Goal: Task Accomplishment & Management: Manage account settings

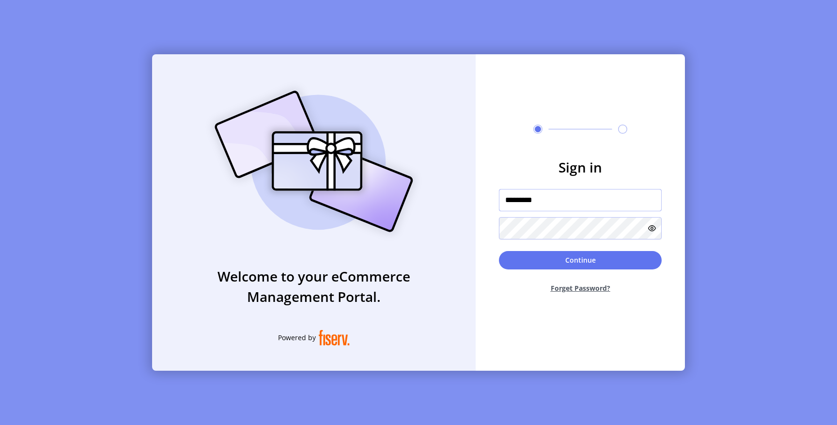
click at [550, 201] on input "*********" at bounding box center [580, 200] width 163 height 22
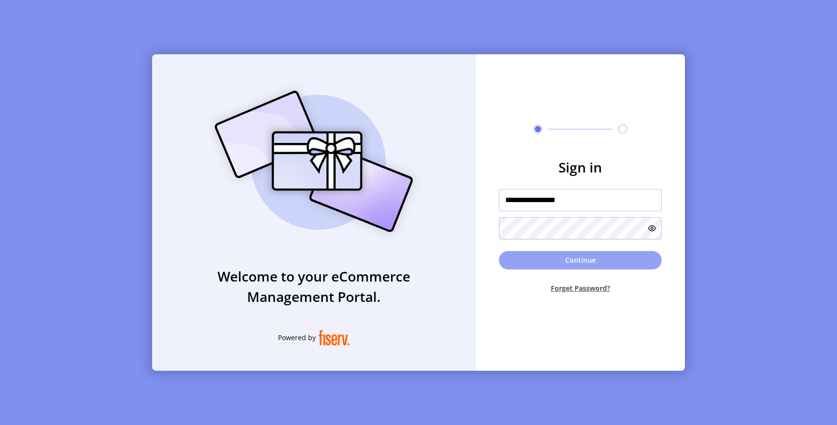
type input "**********"
click at [558, 261] on button "Continue" at bounding box center [580, 260] width 163 height 18
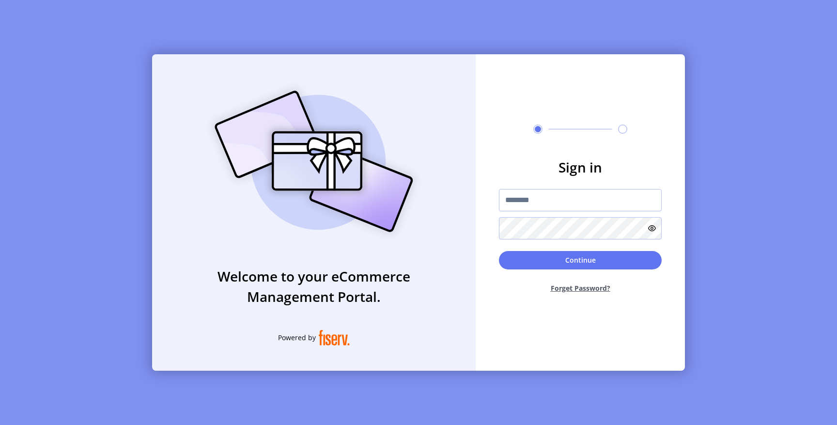
type input "*********"
click at [719, 163] on div "Welcome to your eCommerce Management Portal. Powered by Sign in ********* Conti…" at bounding box center [418, 212] width 837 height 425
click at [549, 198] on input "*********" at bounding box center [580, 199] width 163 height 22
type input "**********"
click at [573, 257] on button "Continue" at bounding box center [580, 259] width 163 height 18
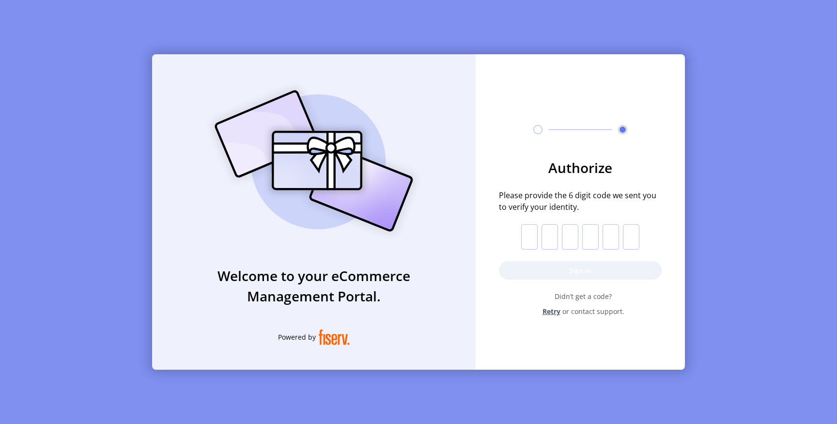
click at [523, 242] on input "text" at bounding box center [529, 236] width 16 height 25
paste input "*"
type input "*"
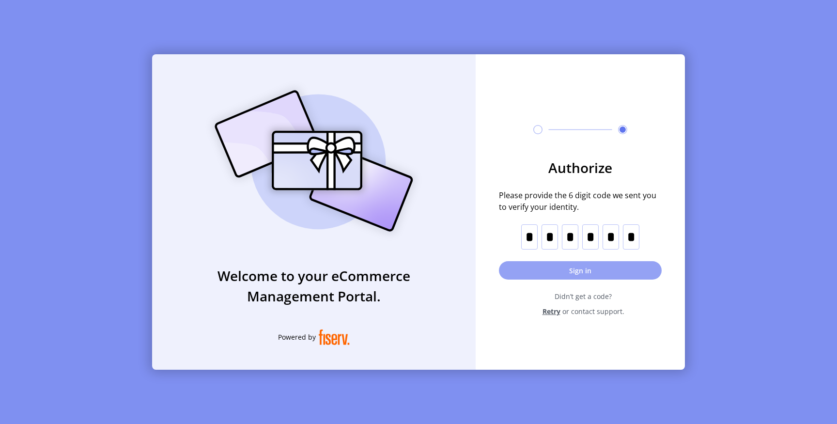
click at [522, 271] on button "Sign in" at bounding box center [580, 270] width 163 height 18
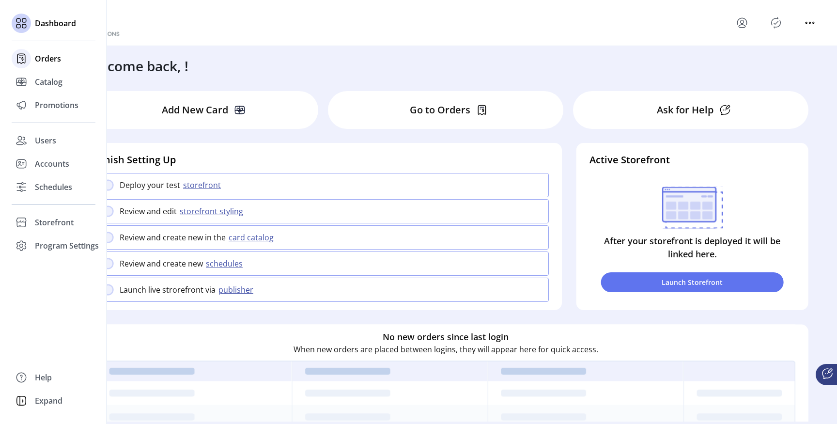
click at [32, 61] on div "Orders" at bounding box center [54, 58] width 84 height 23
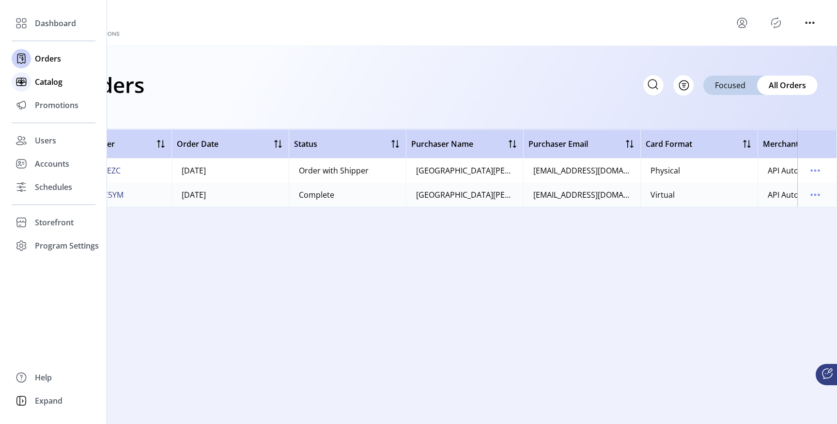
click at [29, 85] on icon at bounding box center [21, 81] width 15 height 15
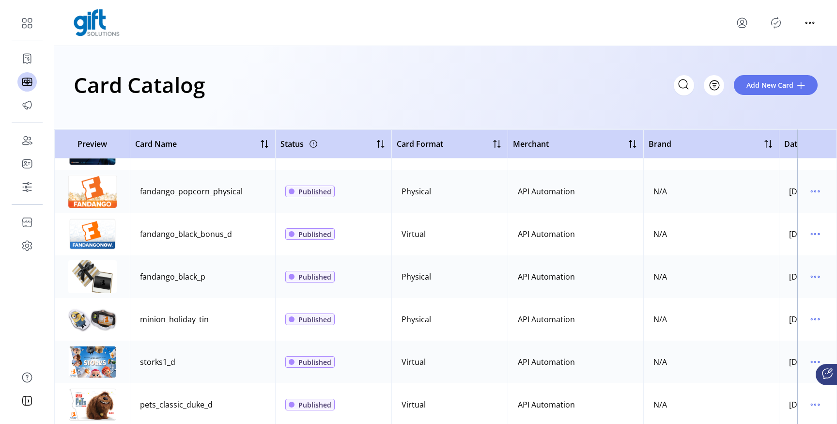
scroll to position [446, 0]
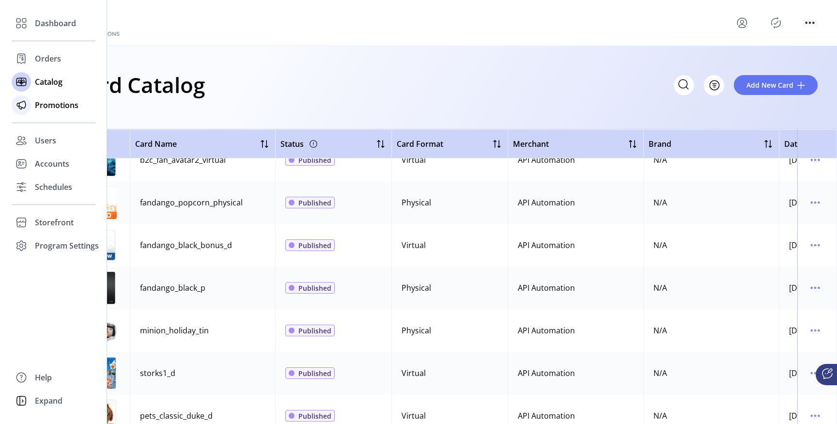
click at [27, 111] on icon at bounding box center [21, 104] width 15 height 15
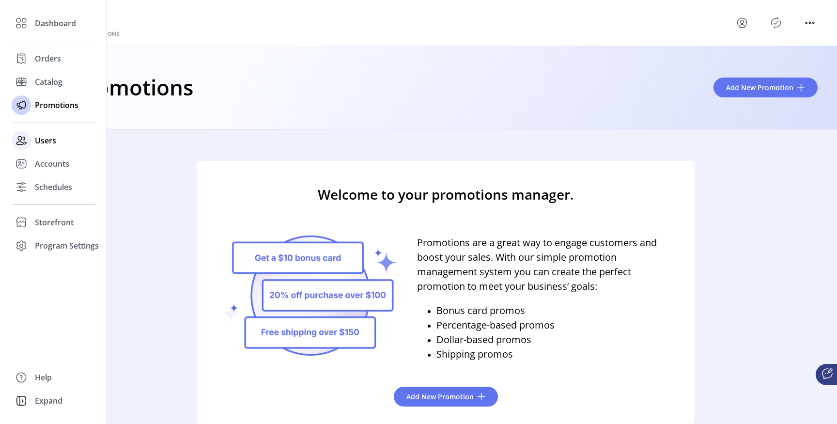
click at [34, 138] on div "Users" at bounding box center [54, 140] width 84 height 23
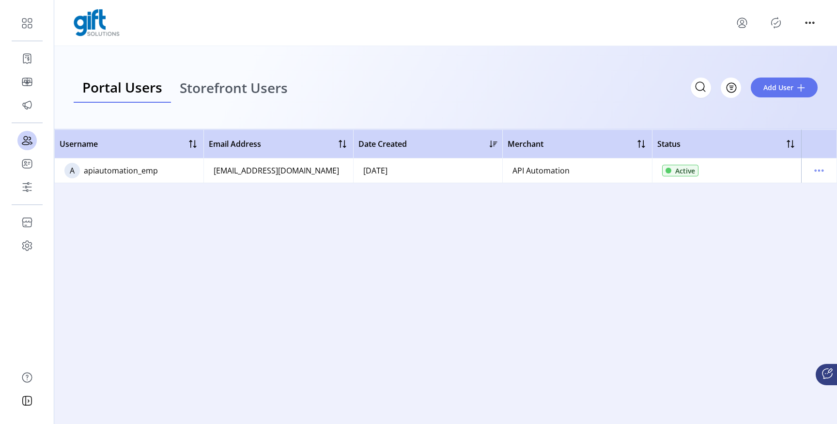
click at [223, 83] on span "Storefront Users" at bounding box center [234, 88] width 108 height 14
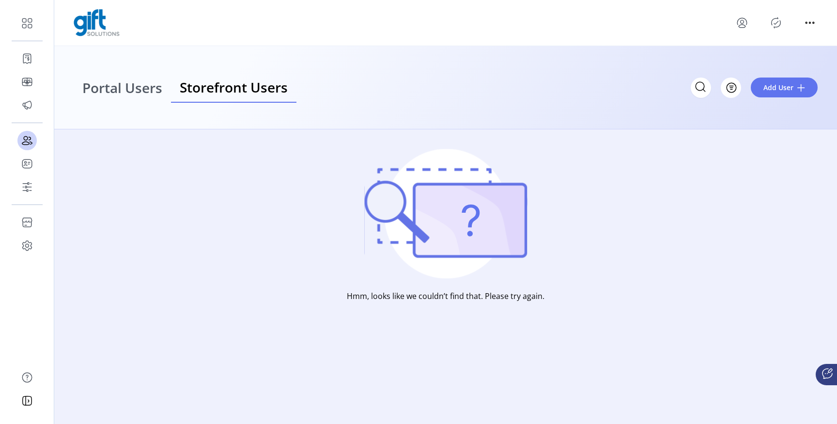
click at [133, 94] on span "Portal Users" at bounding box center [122, 88] width 80 height 14
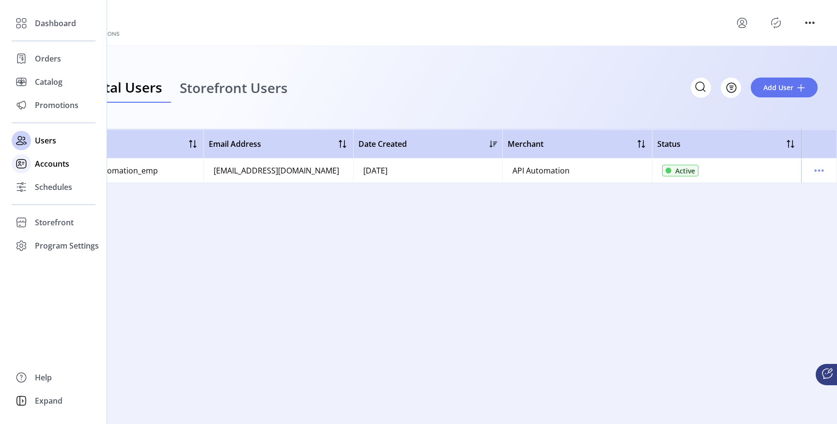
click at [19, 166] on icon at bounding box center [21, 163] width 15 height 15
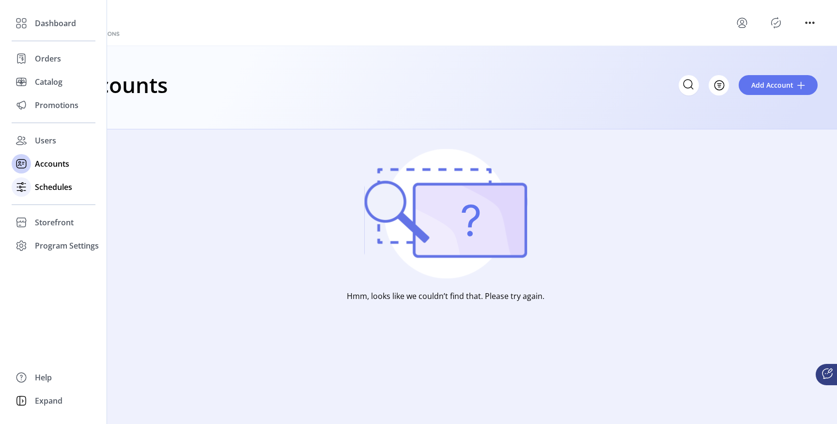
click at [25, 185] on icon at bounding box center [21, 186] width 15 height 15
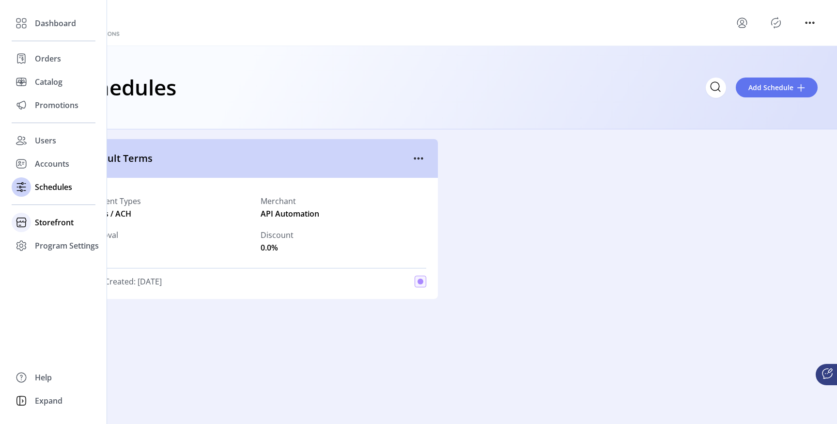
click at [24, 219] on icon at bounding box center [21, 221] width 15 height 15
click at [57, 248] on div "Configuration" at bounding box center [54, 241] width 84 height 15
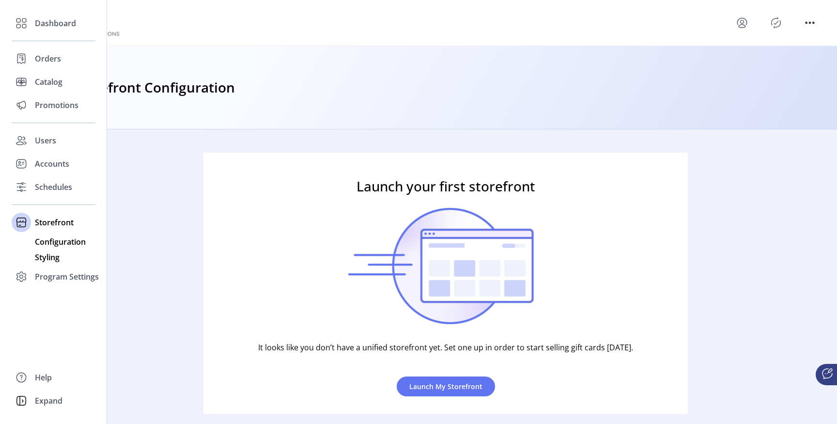
click at [48, 258] on span "Styling" at bounding box center [47, 257] width 25 height 12
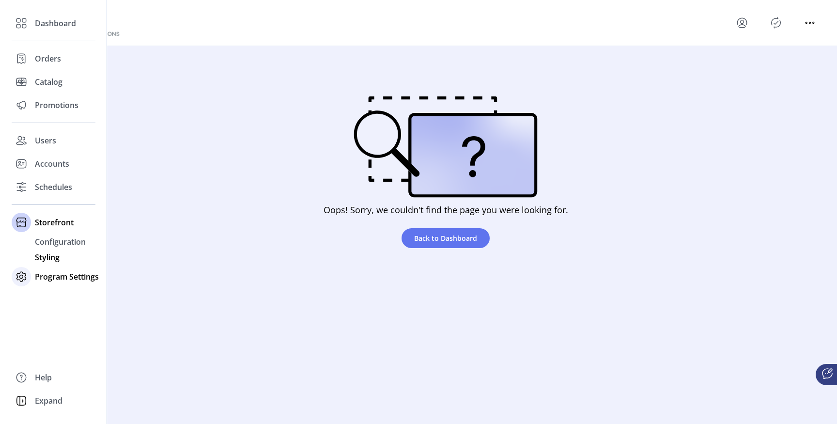
click at [39, 282] on span "Program Settings" at bounding box center [67, 277] width 64 height 12
click at [47, 262] on span "Templates" at bounding box center [54, 265] width 38 height 12
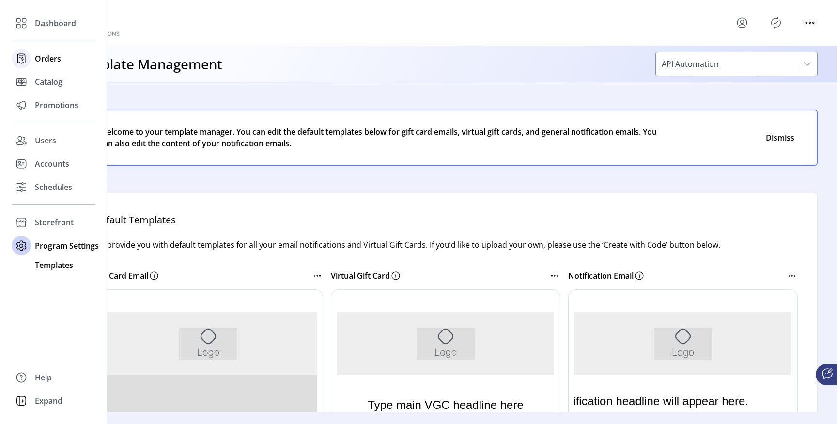
click at [40, 58] on span "Orders" at bounding box center [48, 59] width 26 height 12
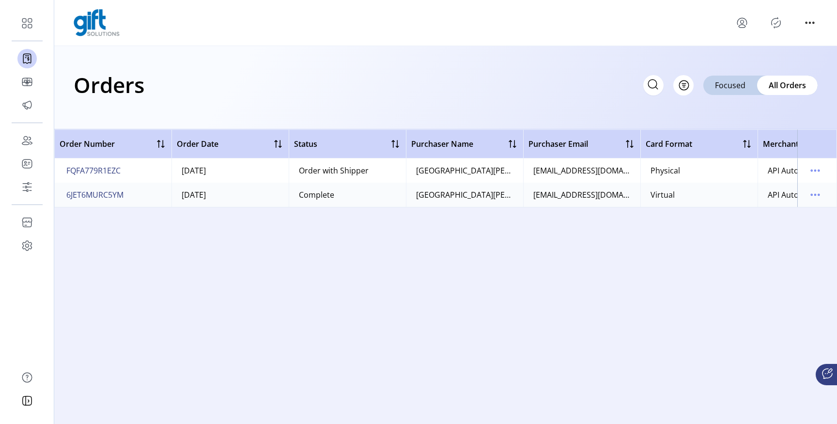
click at [241, 273] on div "Order Number Order Date Status Purchaser Name Purchaser Email Card Format Merch…" at bounding box center [445, 276] width 782 height 294
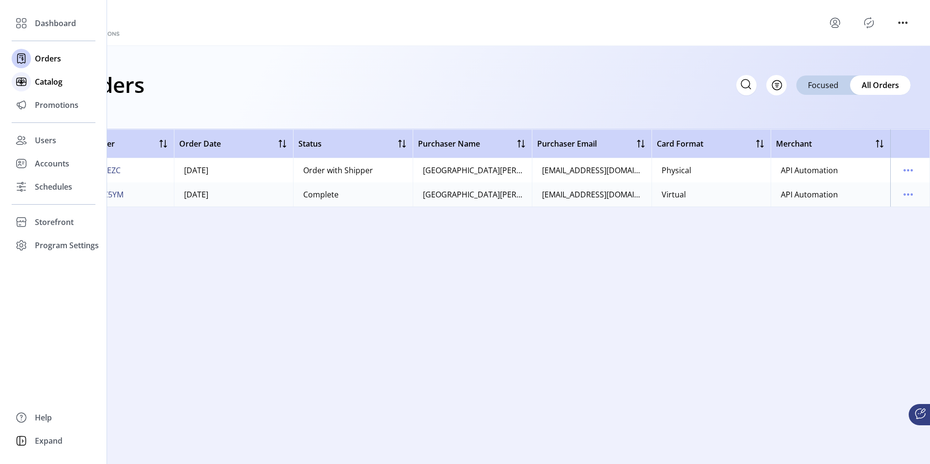
click at [32, 84] on div "Catalog" at bounding box center [54, 81] width 84 height 23
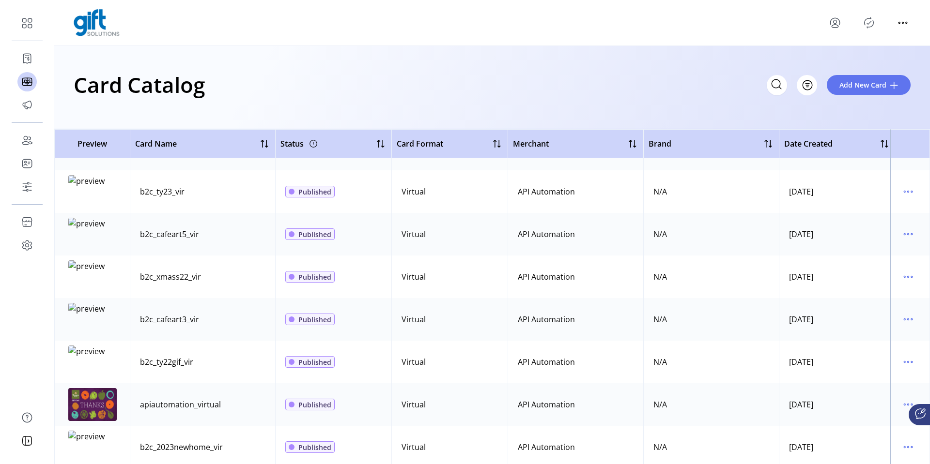
scroll to position [2855, 0]
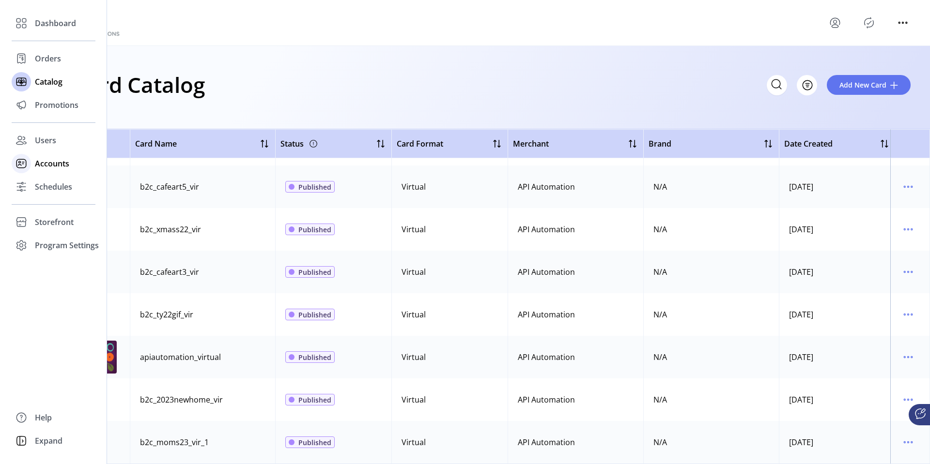
click at [40, 165] on span "Accounts" at bounding box center [52, 164] width 34 height 12
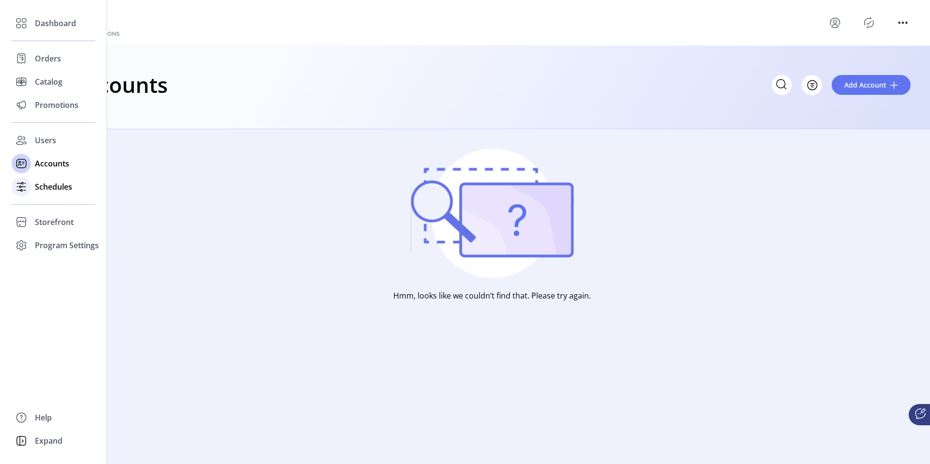
click at [33, 185] on div "Schedules" at bounding box center [54, 186] width 84 height 23
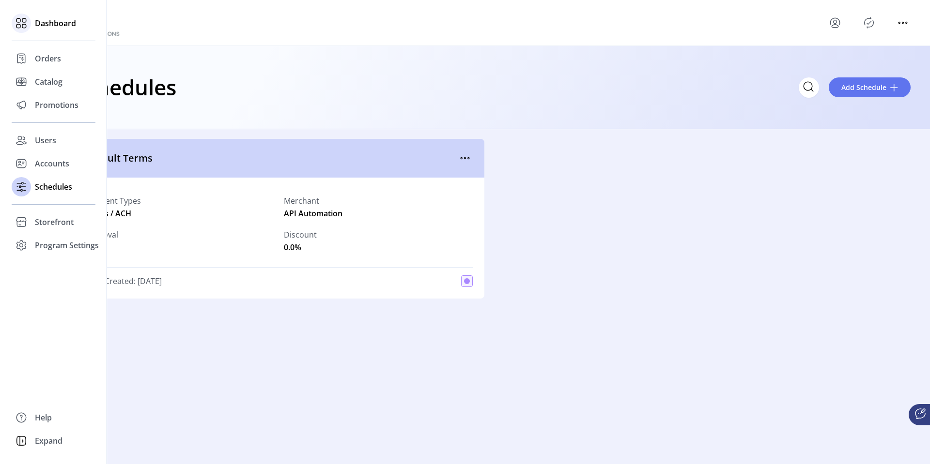
click at [27, 26] on icon at bounding box center [21, 22] width 15 height 15
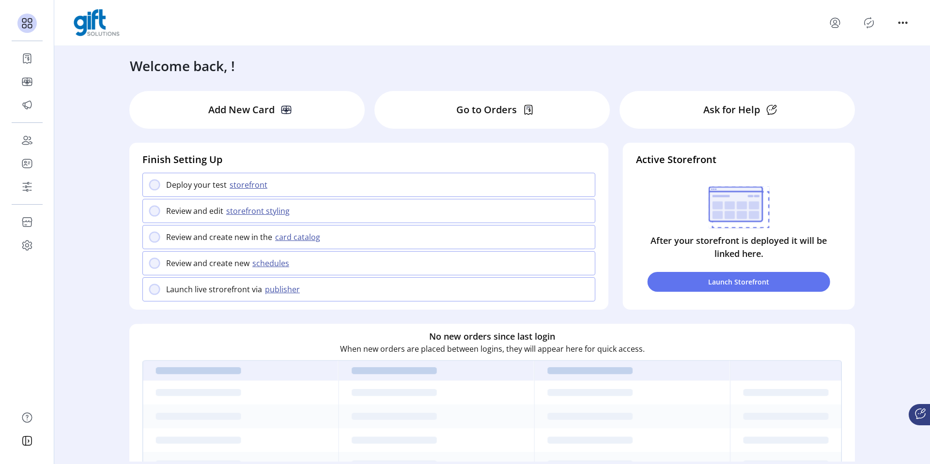
click at [103, 103] on div "Welcome back, ! Add New Card Go to Orders Ask for Help Finish Setting Up Deploy…" at bounding box center [491, 254] width 875 height 416
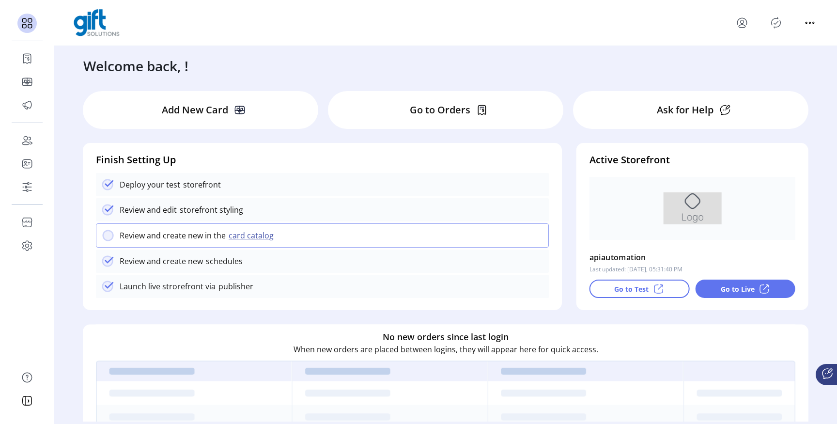
click at [741, 21] on icon "menu" at bounding box center [741, 22] width 15 height 15
click at [753, 61] on span "Sign Out" at bounding box center [776, 61] width 73 height 8
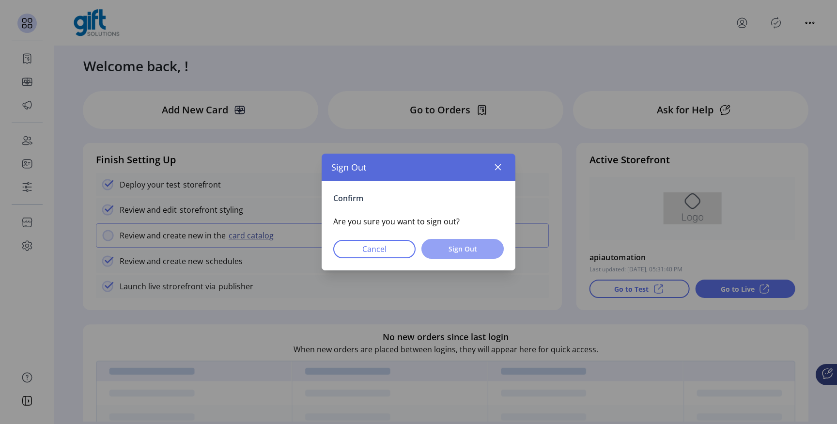
click at [465, 252] on span "Sign Out" at bounding box center [462, 249] width 57 height 10
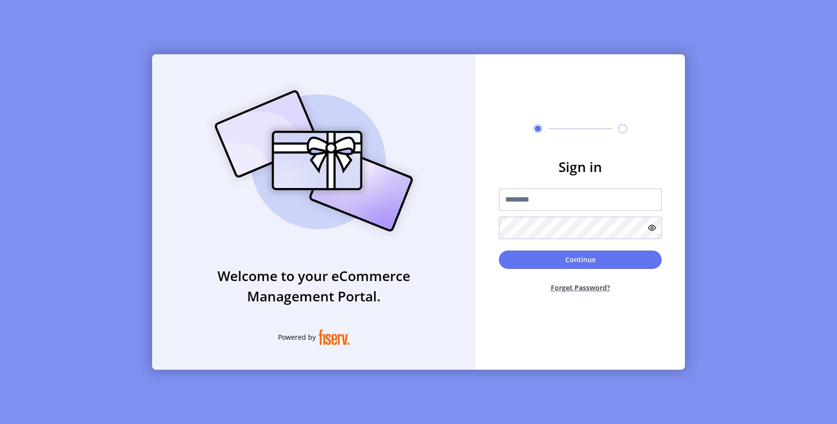
type input "*********"
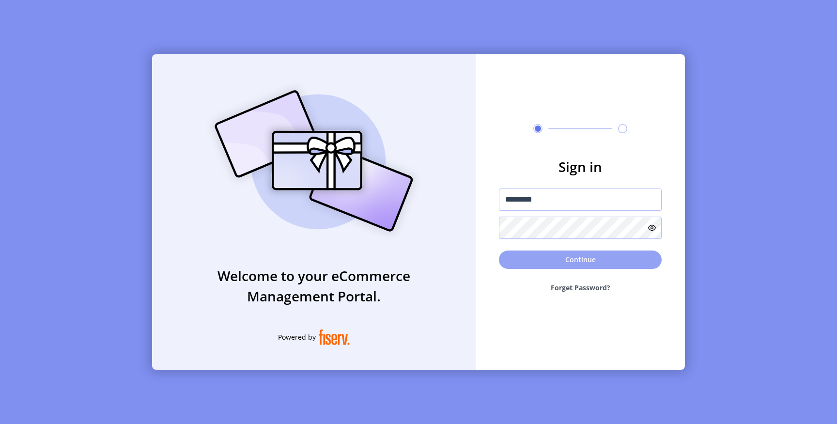
click at [566, 259] on button "Continue" at bounding box center [580, 259] width 163 height 18
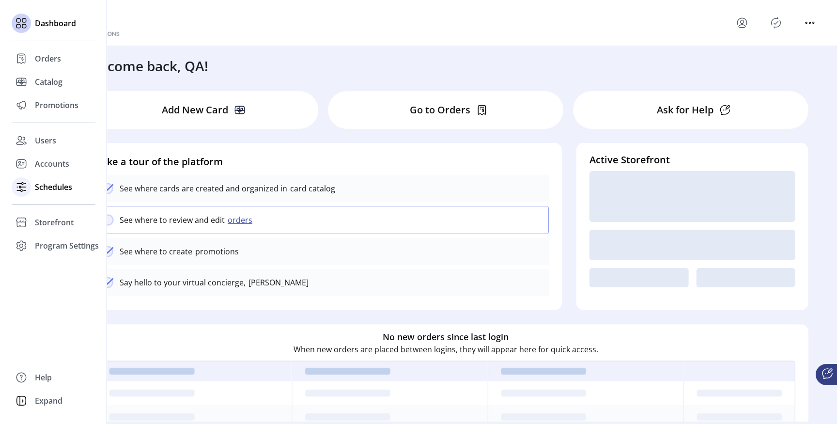
click at [46, 189] on span "Schedules" at bounding box center [53, 187] width 37 height 12
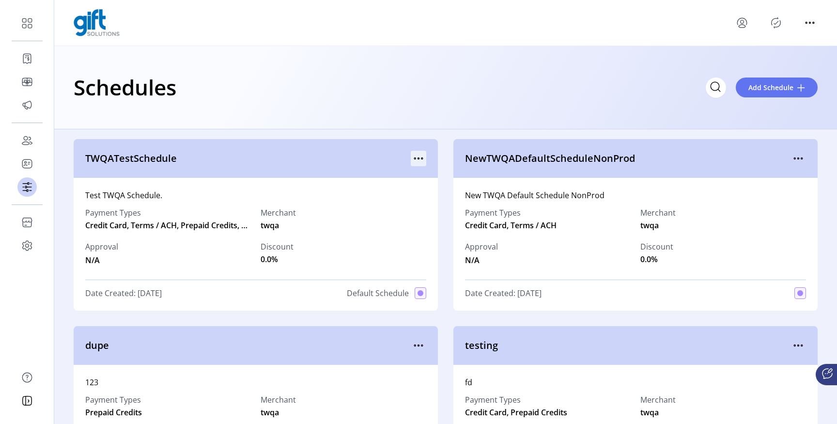
click at [414, 157] on icon "menu" at bounding box center [418, 158] width 15 height 15
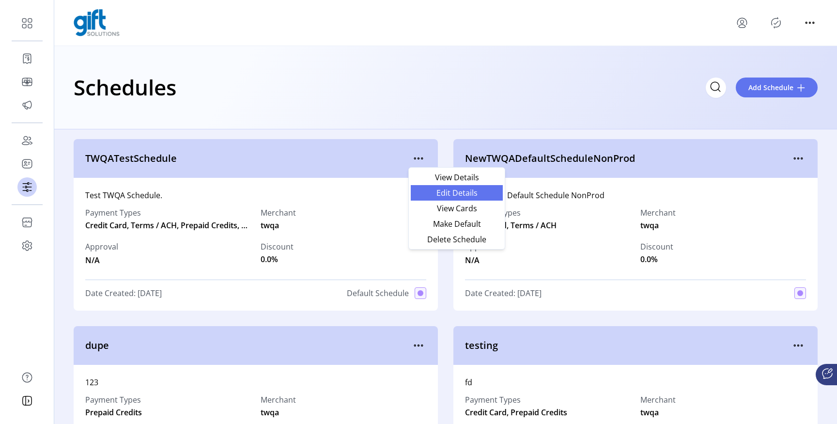
click at [433, 191] on span "Edit Details" at bounding box center [456, 193] width 80 height 8
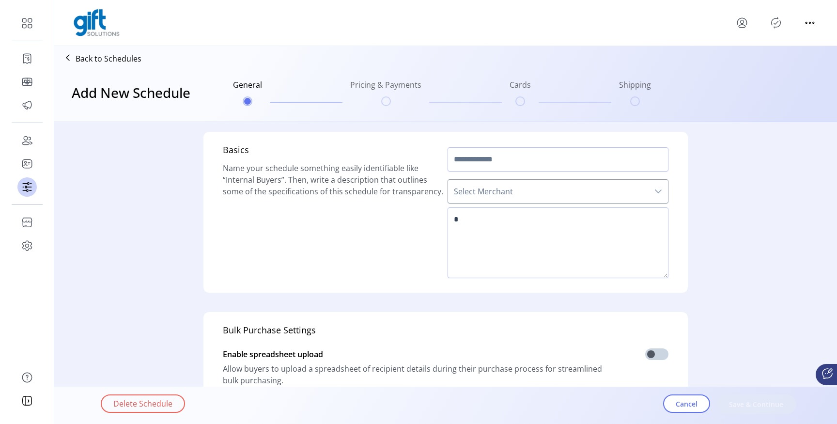
type input "**********"
type textarea "**********"
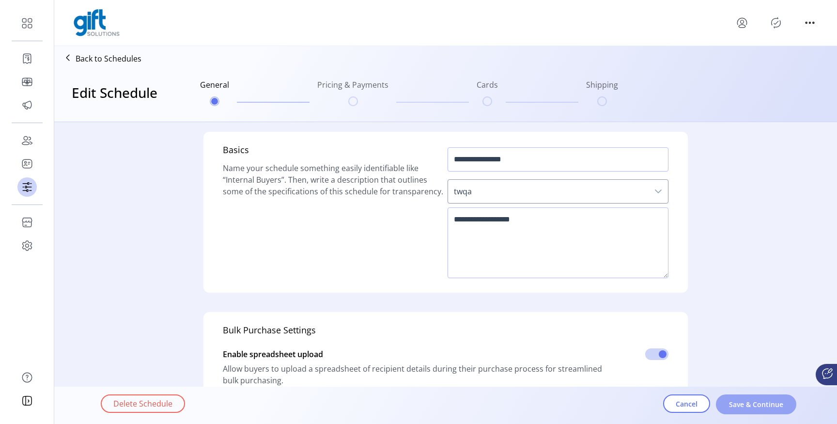
click at [747, 399] on span "Save & Continue" at bounding box center [755, 404] width 55 height 10
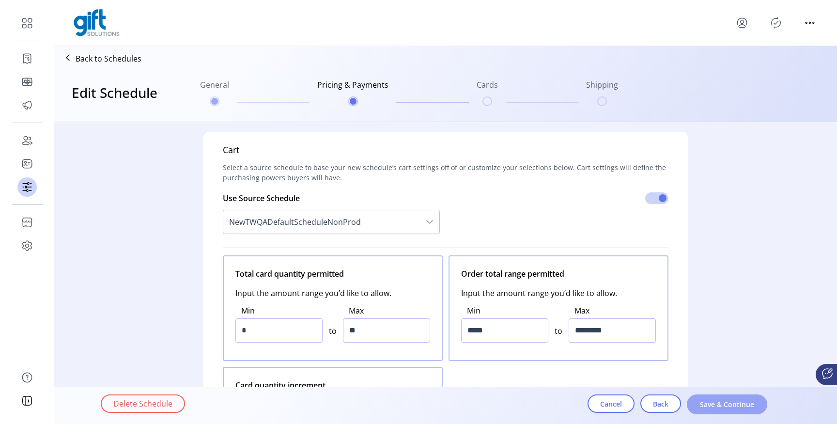
click at [739, 402] on span "Save & Continue" at bounding box center [726, 404] width 55 height 10
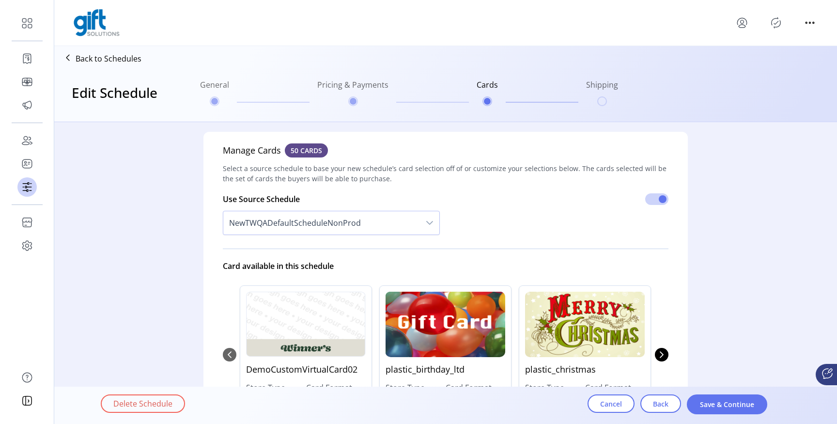
click at [739, 402] on span "Save & Continue" at bounding box center [726, 404] width 55 height 10
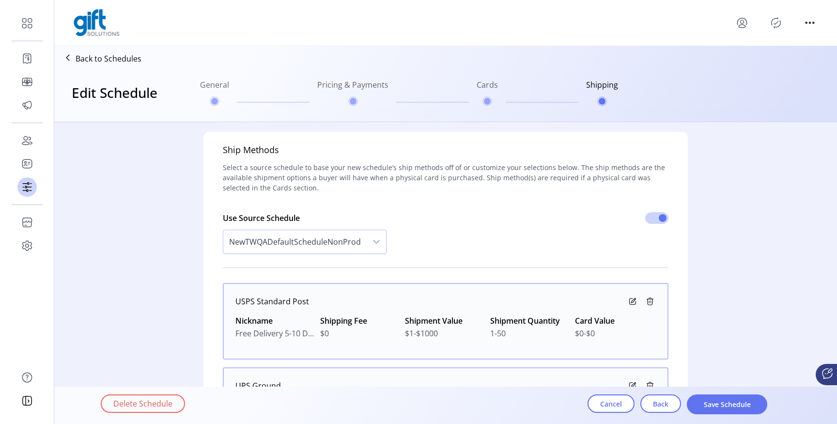
click at [630, 302] on icon at bounding box center [633, 301] width 12 height 12
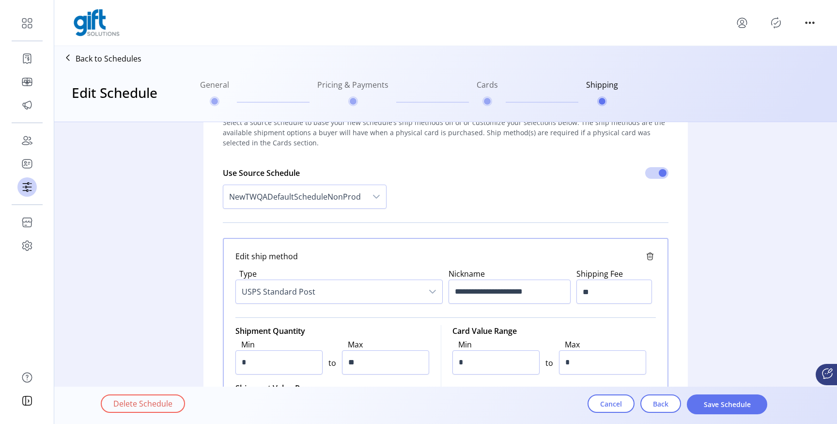
scroll to position [49, 0]
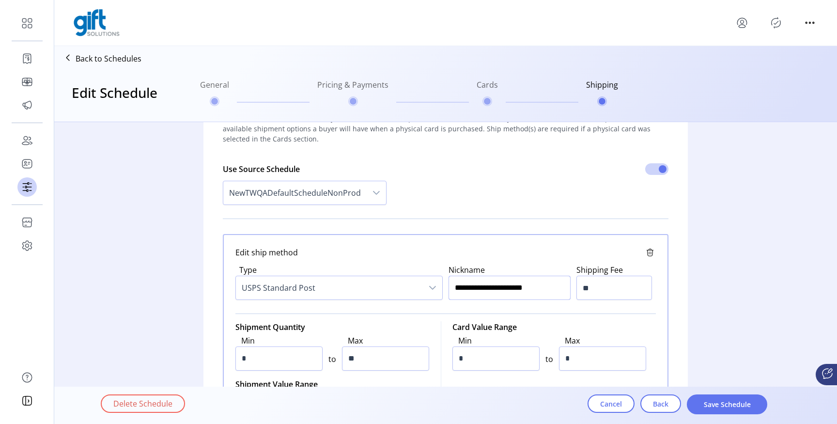
click at [505, 288] on input "**********" at bounding box center [509, 287] width 122 height 24
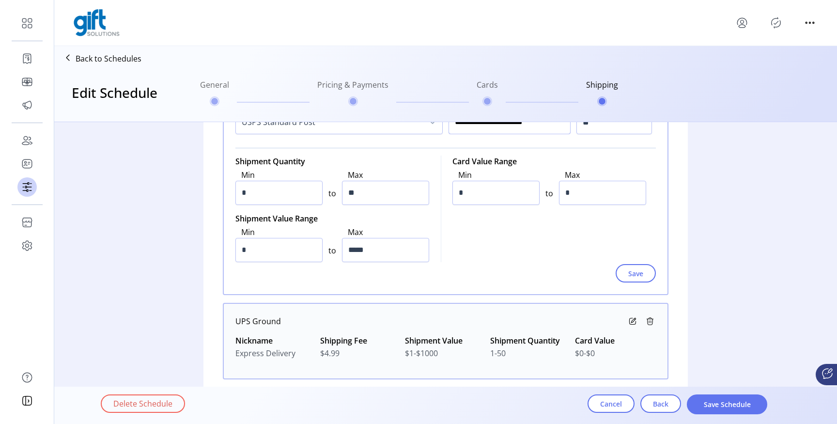
scroll to position [235, 0]
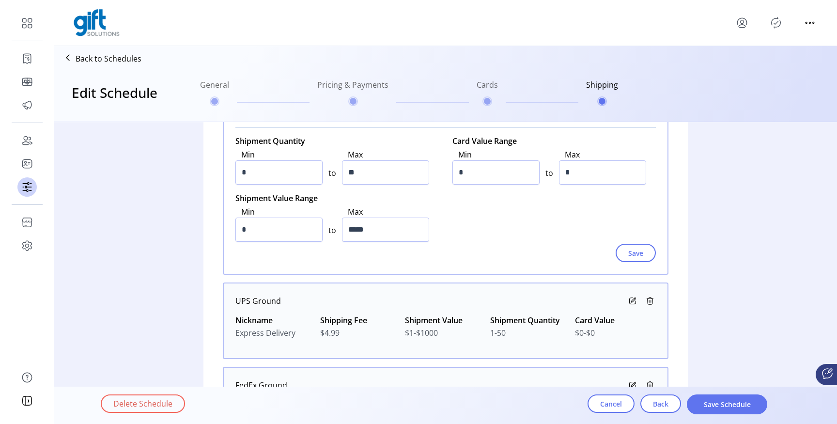
click at [631, 300] on icon at bounding box center [633, 299] width 4 height 4
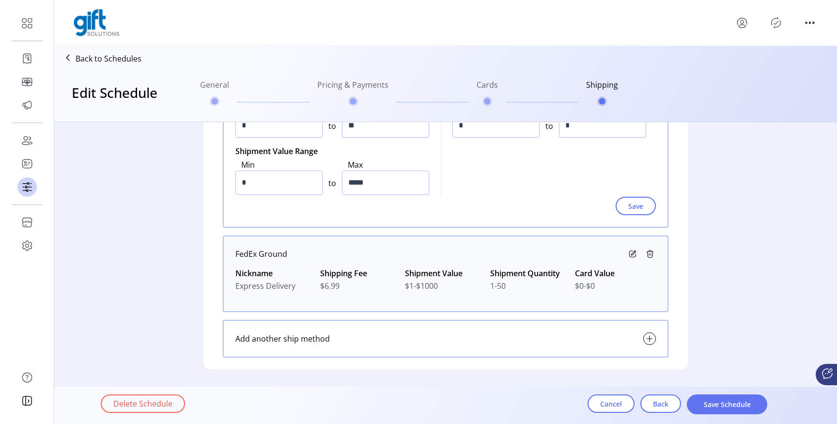
scroll to position [543, 0]
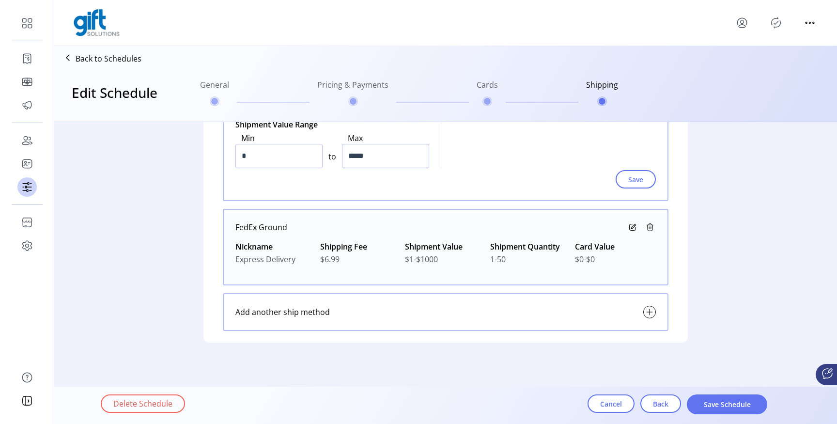
click at [629, 224] on icon at bounding box center [633, 227] width 12 height 12
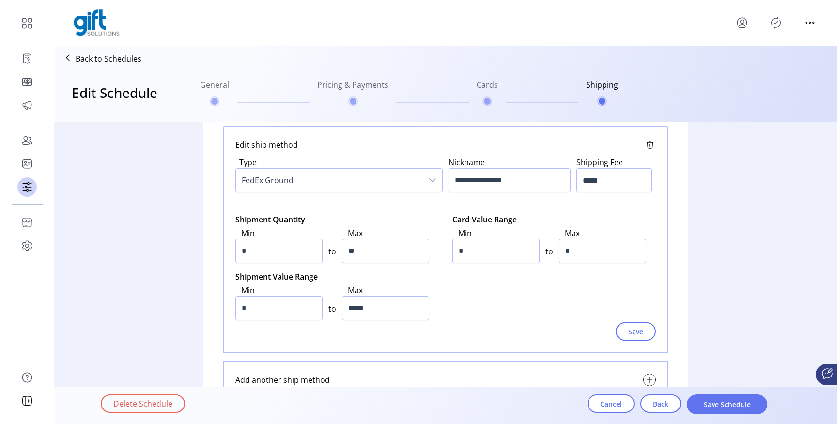
scroll to position [646, 0]
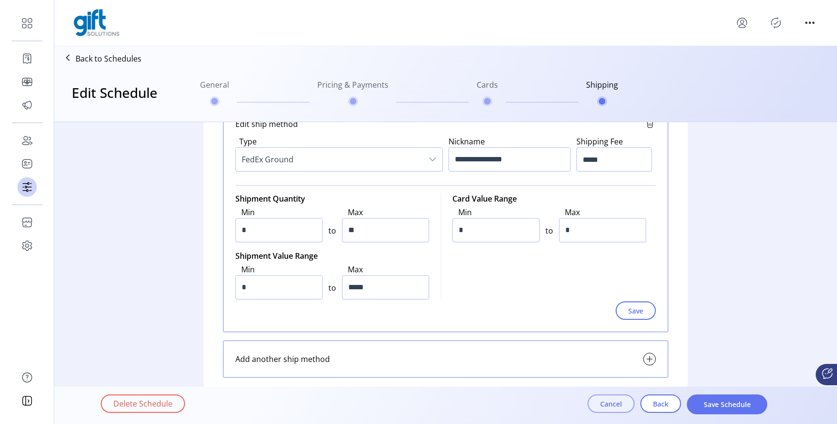
click at [614, 400] on span "Cancel" at bounding box center [611, 403] width 22 height 10
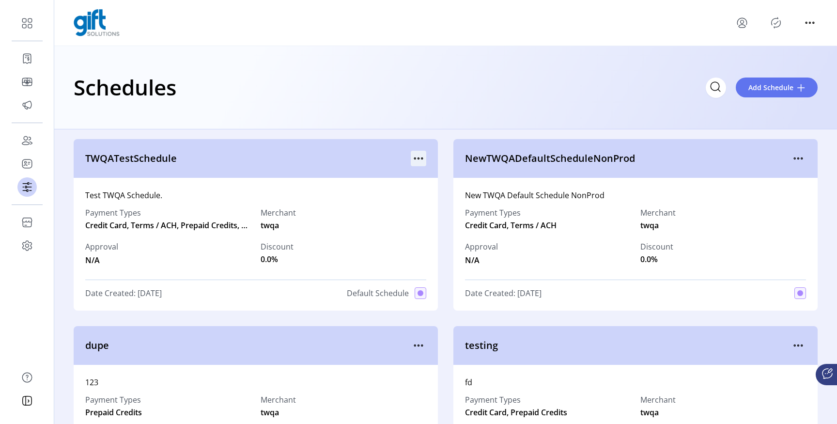
click at [416, 157] on icon "menu" at bounding box center [418, 158] width 15 height 15
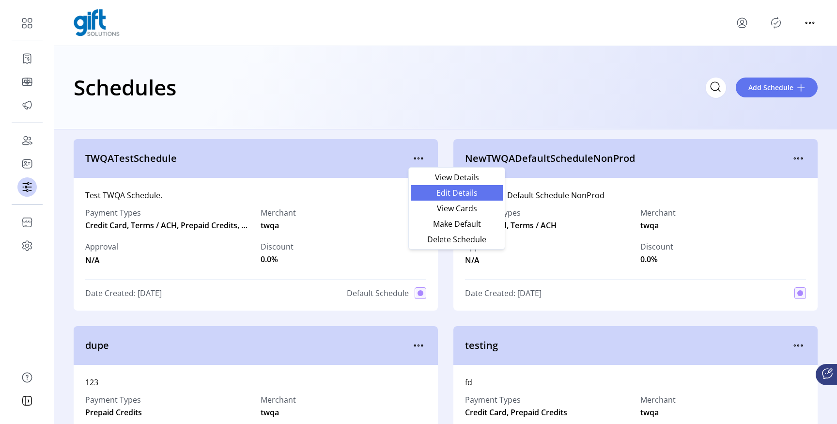
click at [434, 185] on link "Edit Details" at bounding box center [457, 192] width 92 height 15
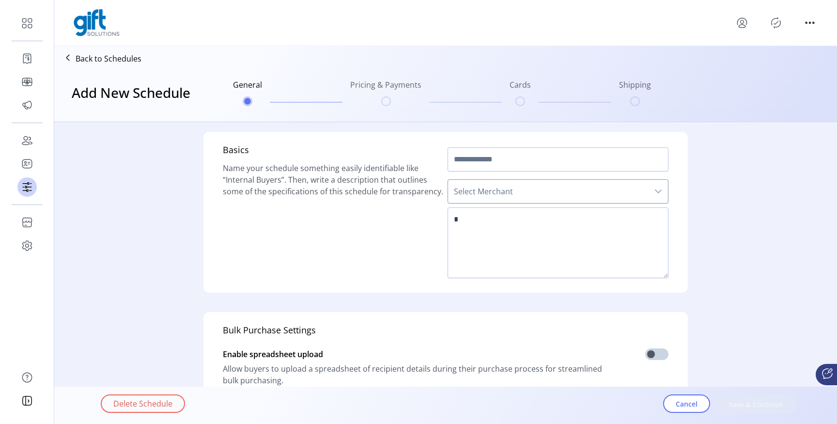
type input "**********"
type textarea "**********"
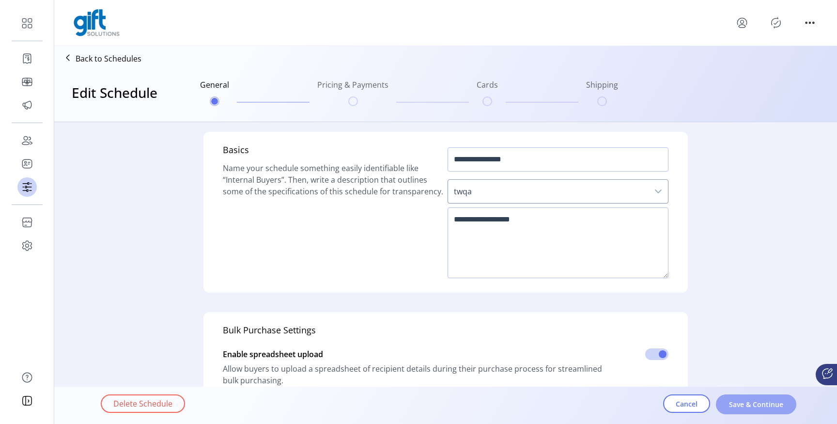
click at [757, 401] on span "Save & Continue" at bounding box center [755, 404] width 55 height 10
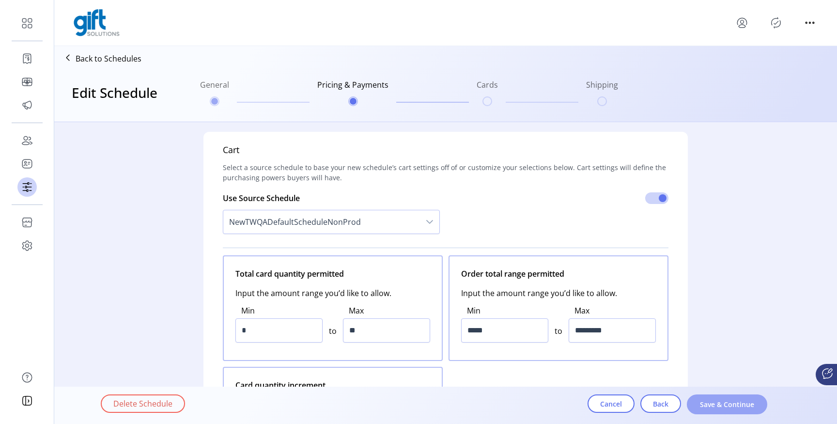
click at [752, 403] on span "Save & Continue" at bounding box center [726, 404] width 55 height 10
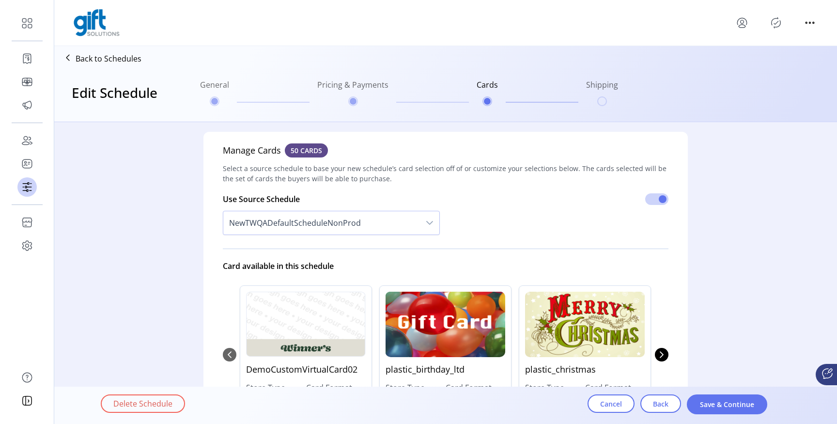
click at [752, 403] on span "Save & Continue" at bounding box center [726, 404] width 55 height 10
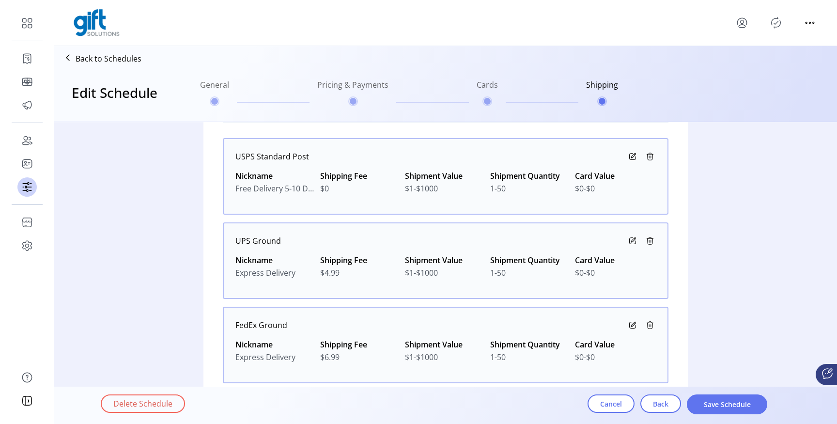
scroll to position [159, 0]
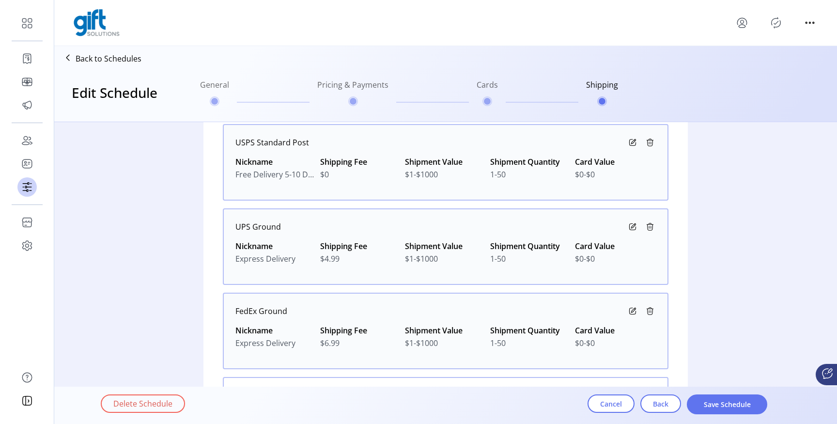
click at [632, 141] on icon at bounding box center [633, 143] width 12 height 12
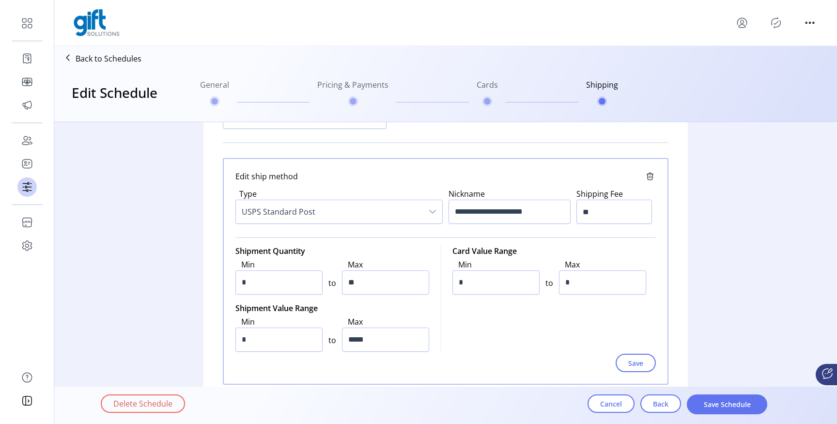
scroll to position [124, 0]
click at [612, 401] on span "Cancel" at bounding box center [611, 403] width 22 height 10
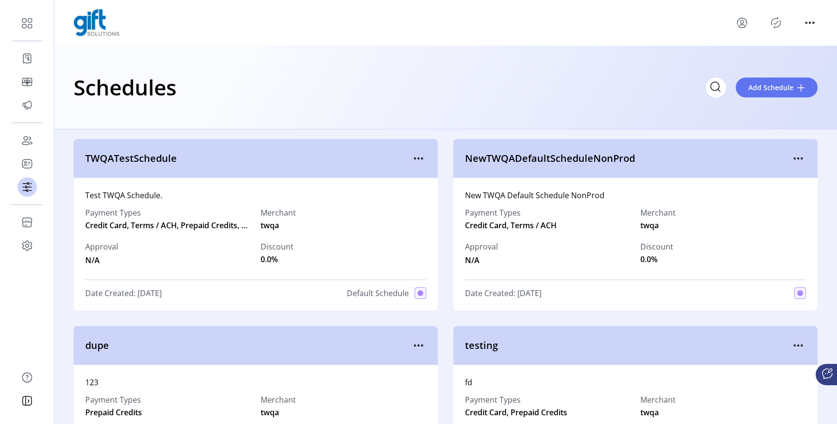
click at [745, 21] on icon "menu" at bounding box center [741, 22] width 15 height 15
click at [751, 57] on span "Sign Out" at bounding box center [776, 61] width 73 height 8
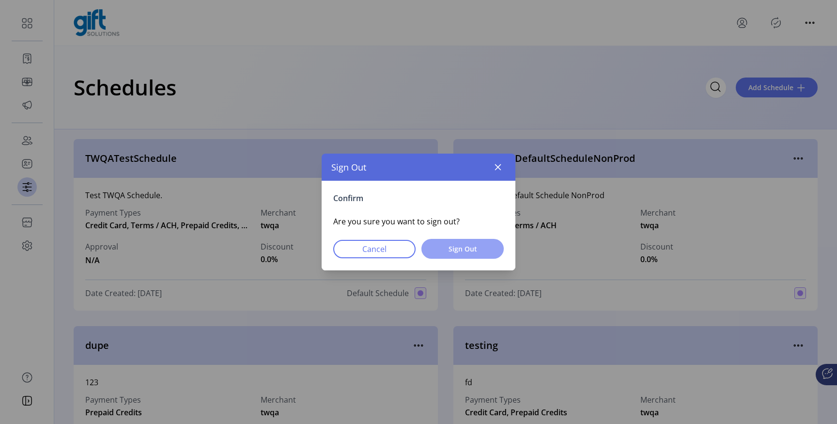
click at [458, 248] on span "Sign Out" at bounding box center [462, 249] width 57 height 10
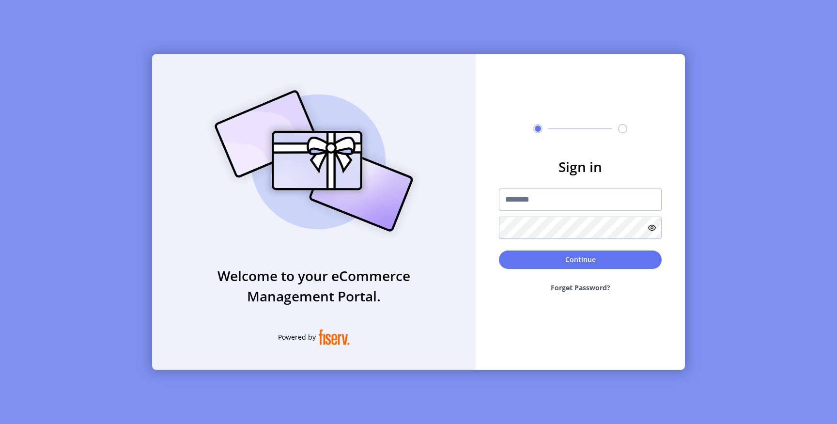
type input "*********"
